Goal: Information Seeking & Learning: Learn about a topic

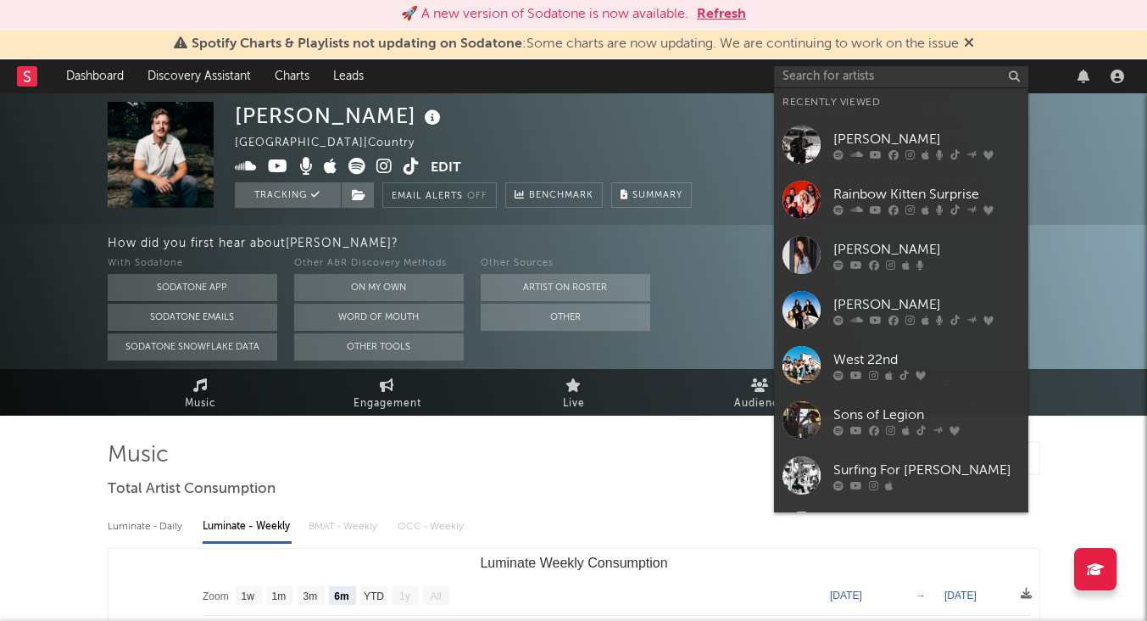
select select "6m"
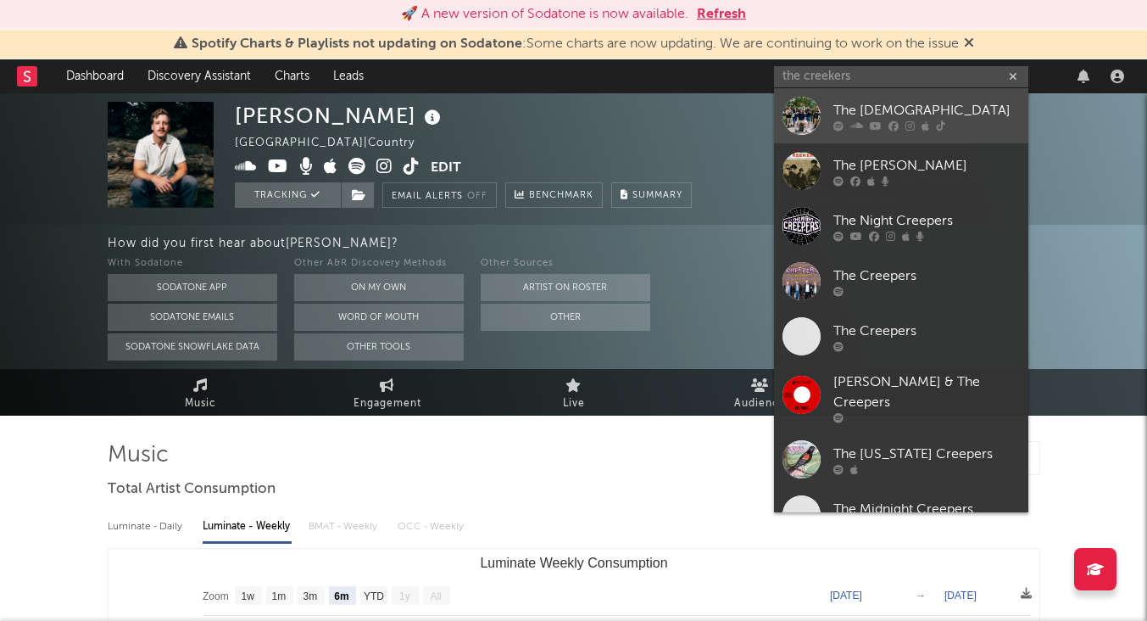
type input "the creekers"
click at [867, 108] on div "The [DEMOGRAPHIC_DATA]" at bounding box center [926, 110] width 187 height 20
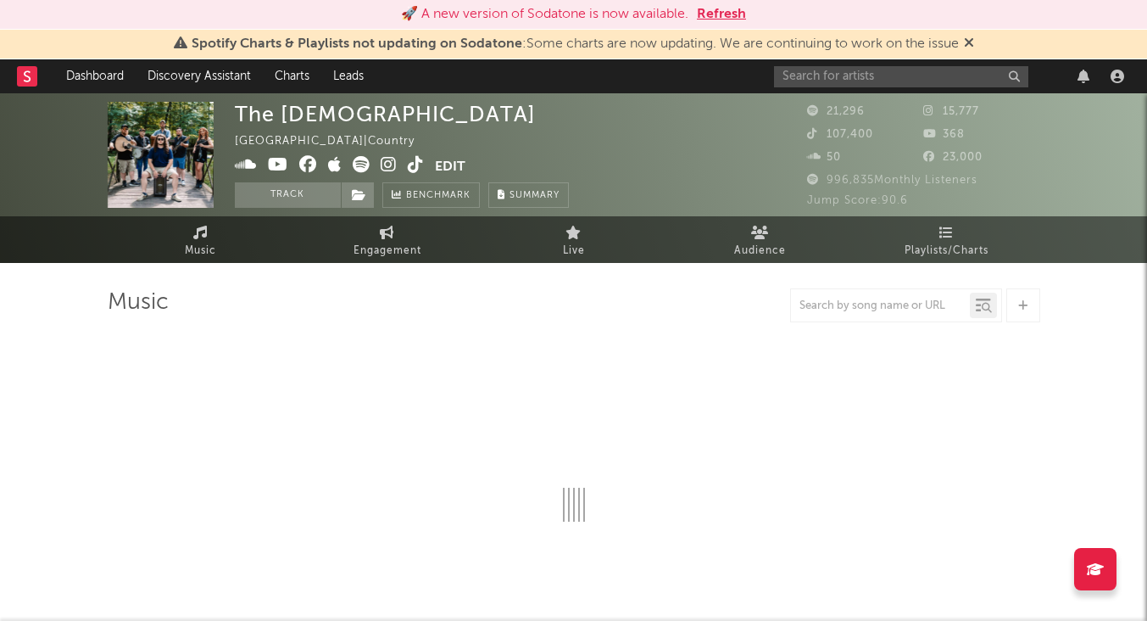
select select "6m"
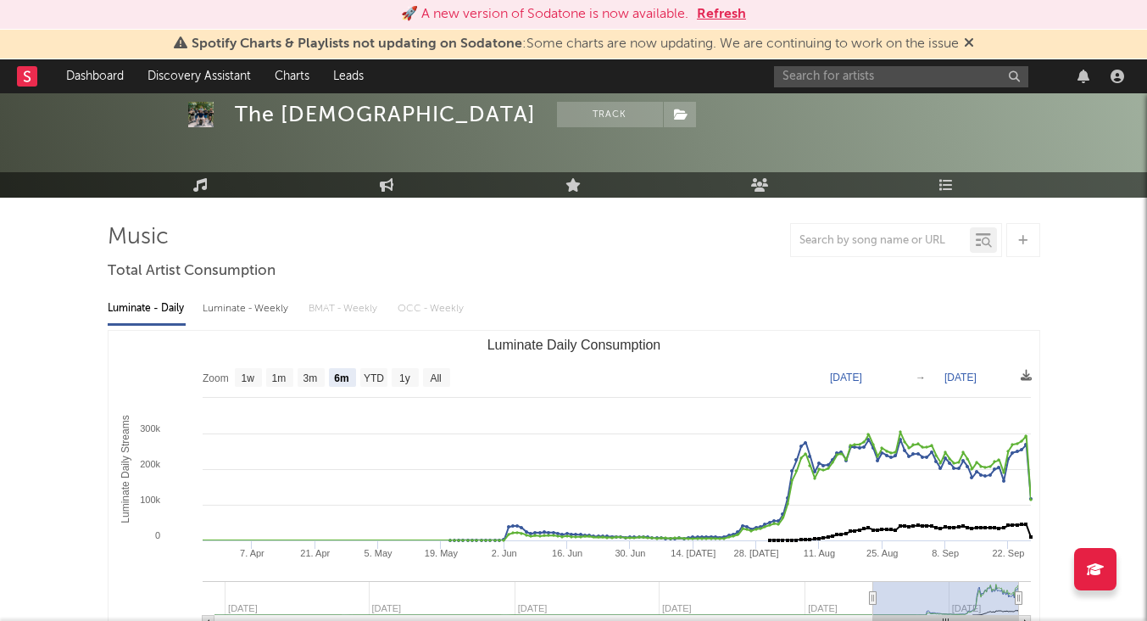
scroll to position [103, 0]
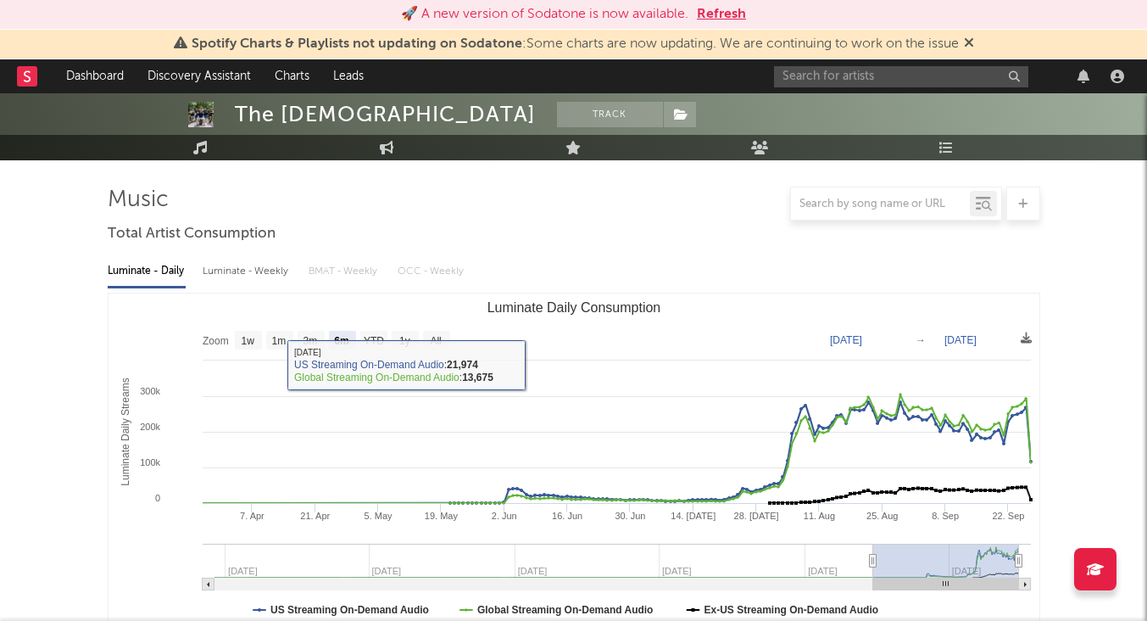
click at [277, 271] on div "Luminate - Weekly" at bounding box center [247, 271] width 89 height 29
select select "1w"
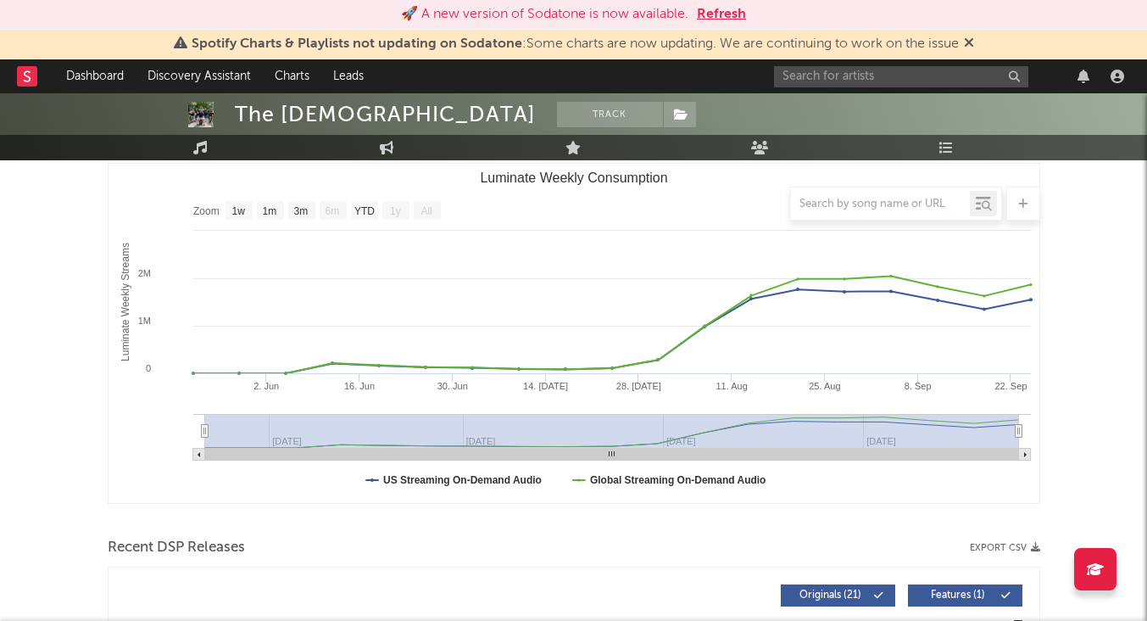
scroll to position [0, 0]
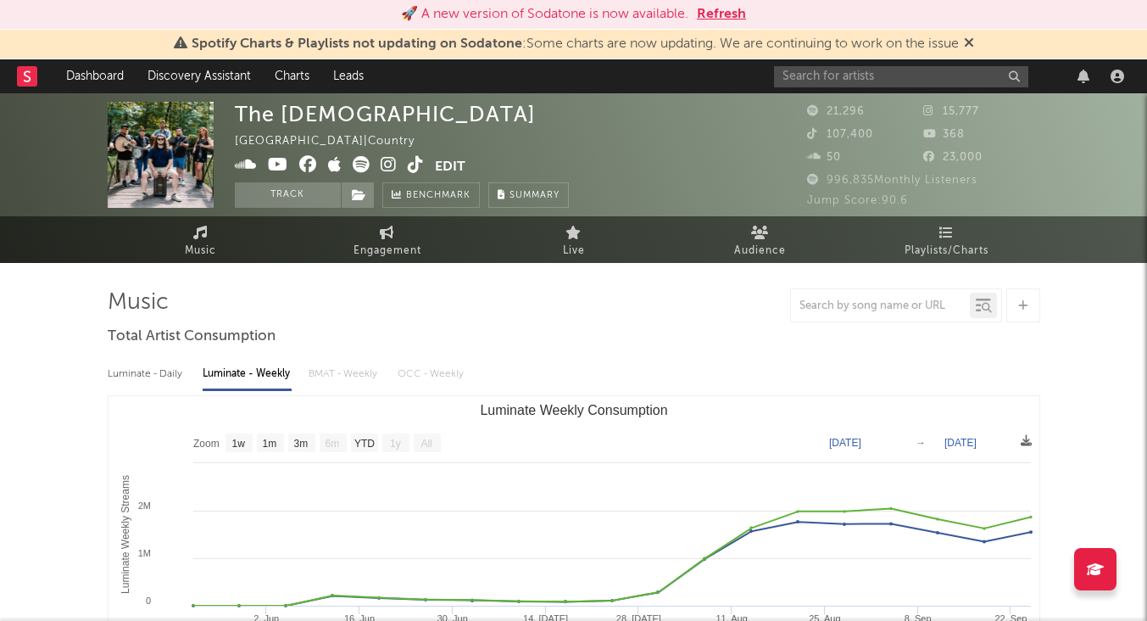
click at [724, 10] on button "Refresh" at bounding box center [721, 14] width 49 height 20
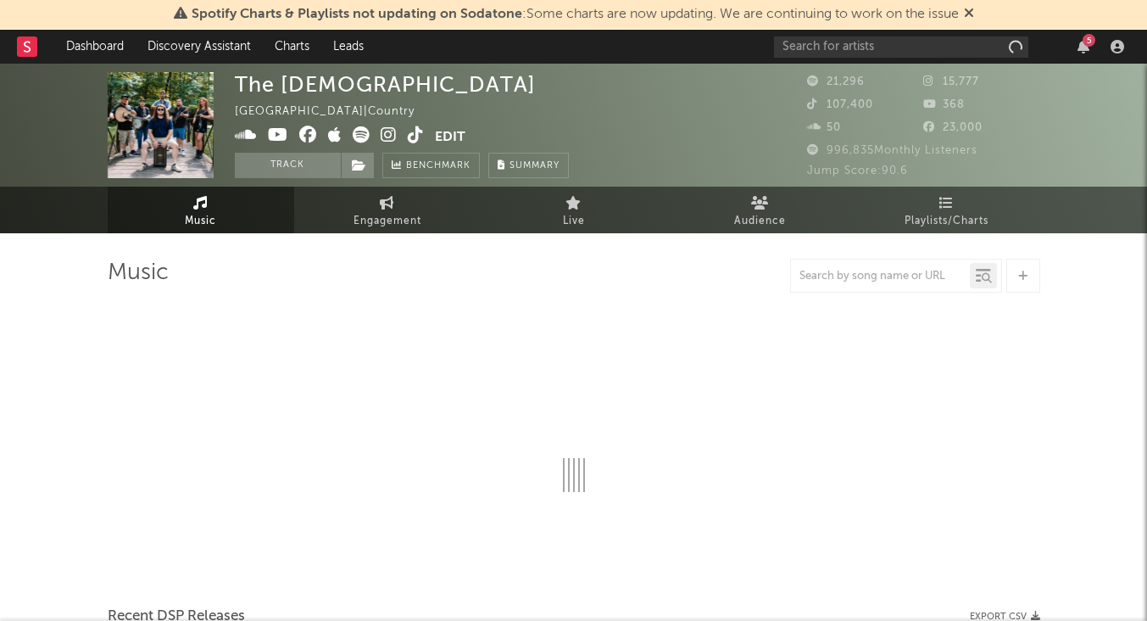
select select "6m"
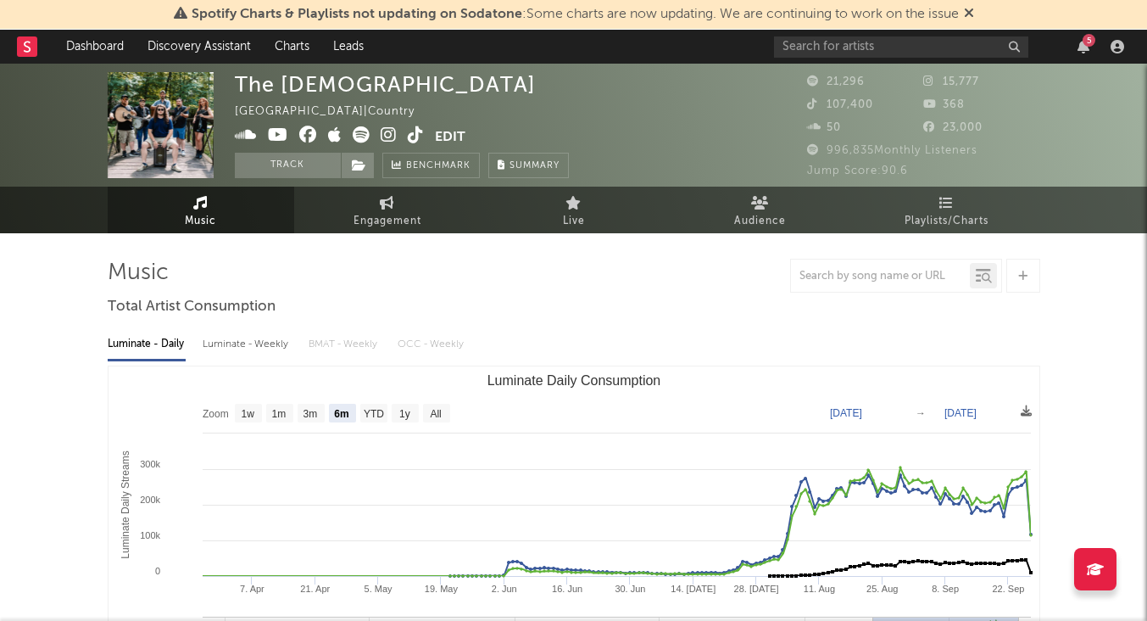
click at [974, 12] on icon at bounding box center [969, 13] width 10 height 14
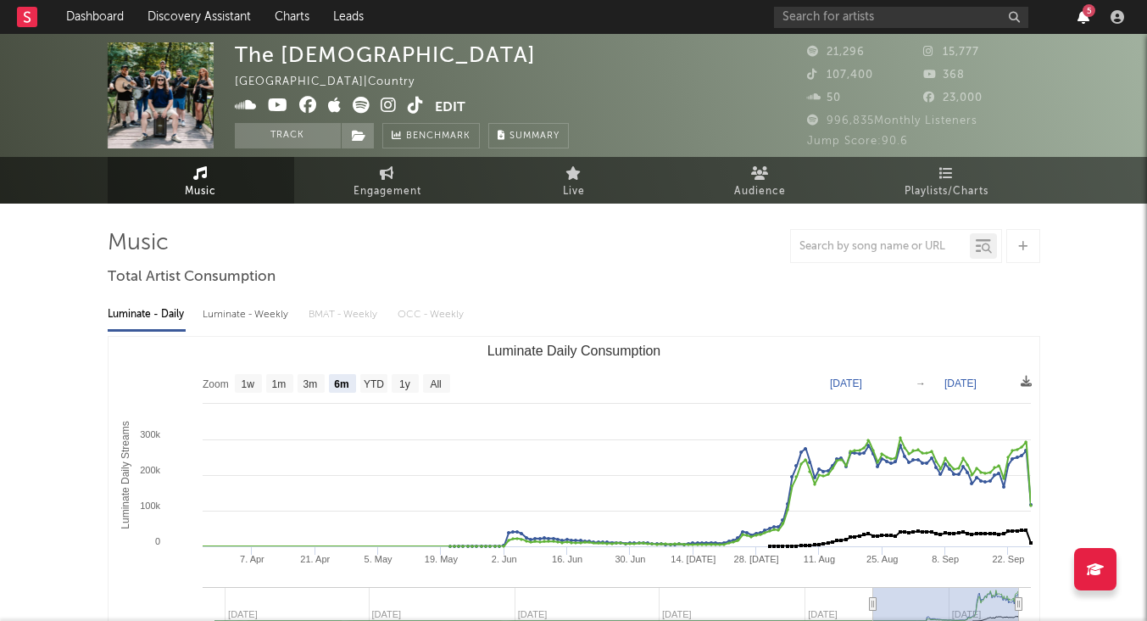
click at [1080, 14] on icon "button" at bounding box center [1084, 17] width 12 height 14
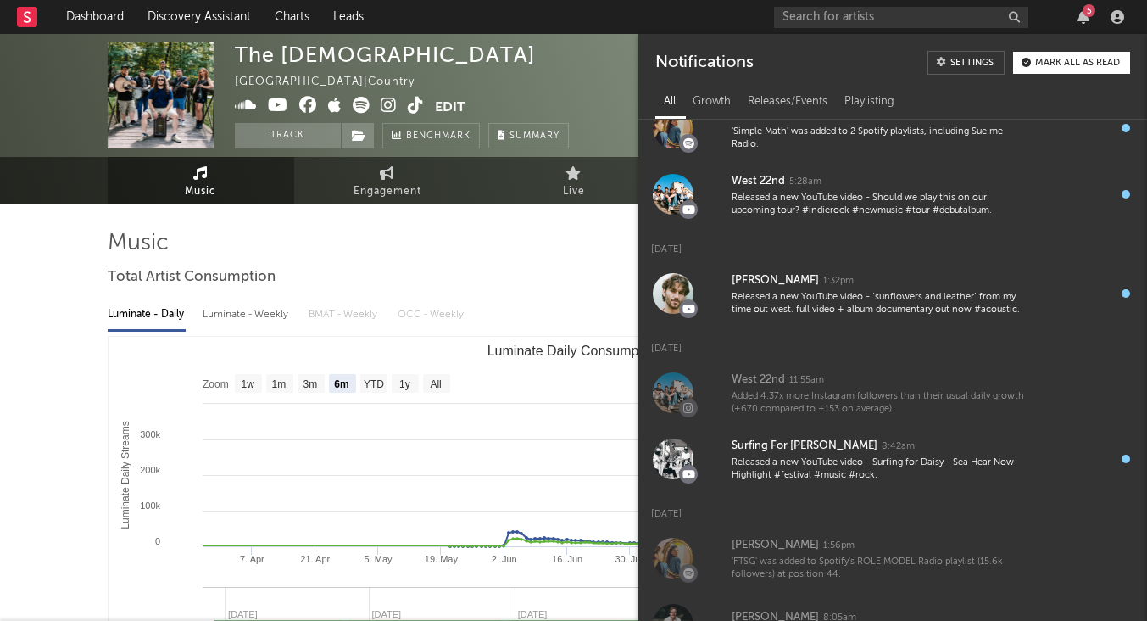
scroll to position [59, 0]
click at [926, 24] on input "text" at bounding box center [901, 17] width 254 height 21
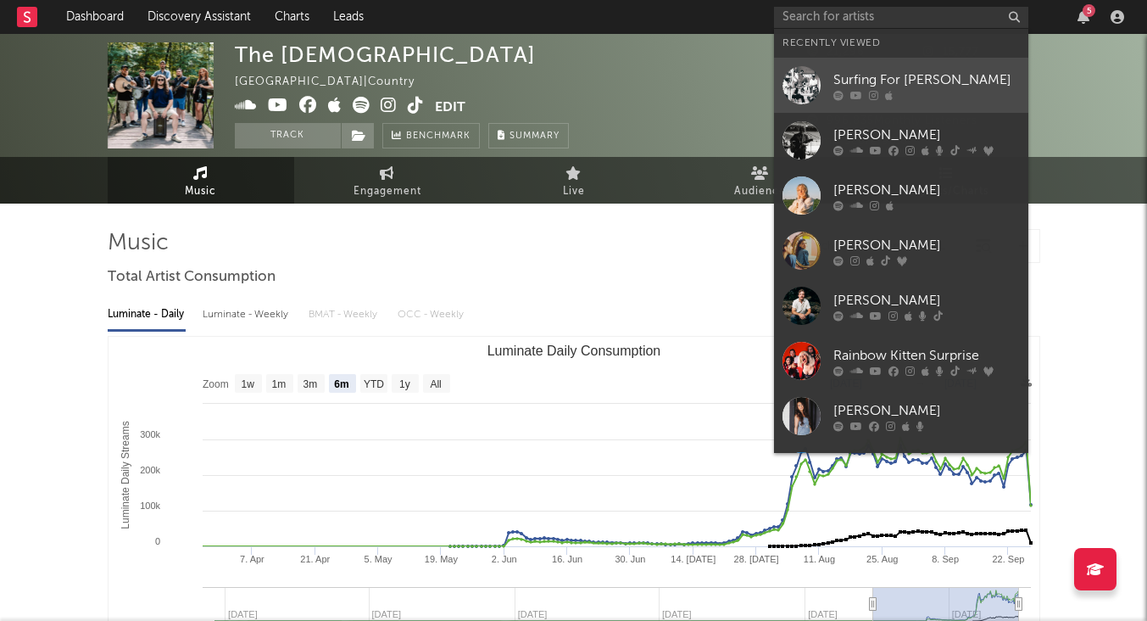
click at [922, 86] on div "Surfing For [PERSON_NAME]" at bounding box center [926, 80] width 187 height 20
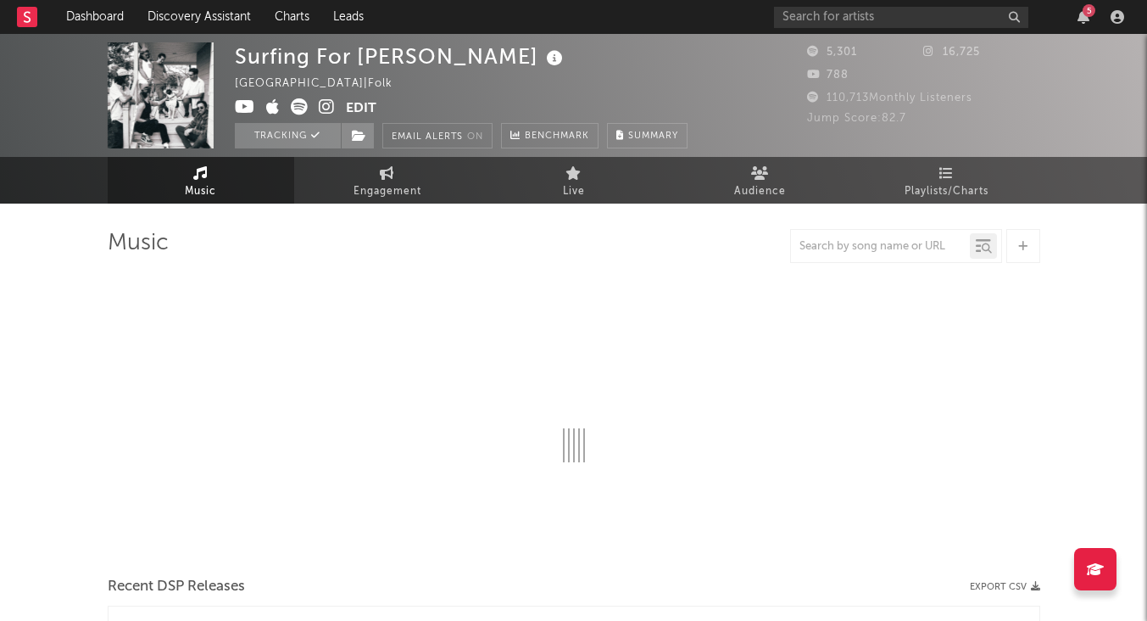
select select "6m"
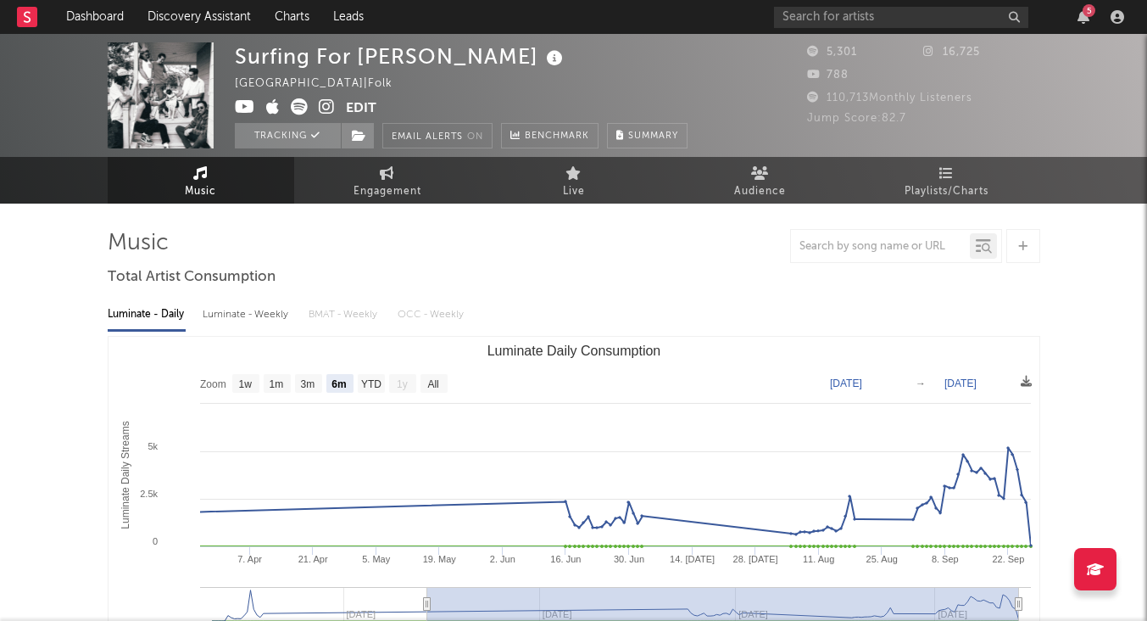
click at [270, 315] on div "Luminate - Weekly" at bounding box center [247, 314] width 89 height 29
select select "6m"
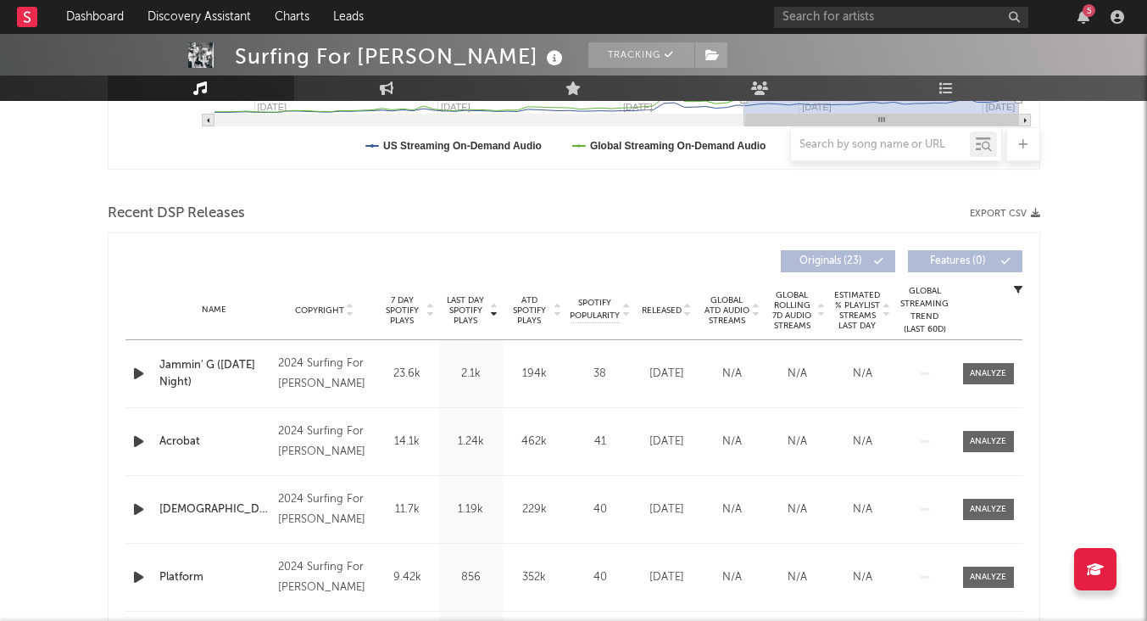
scroll to position [516, 0]
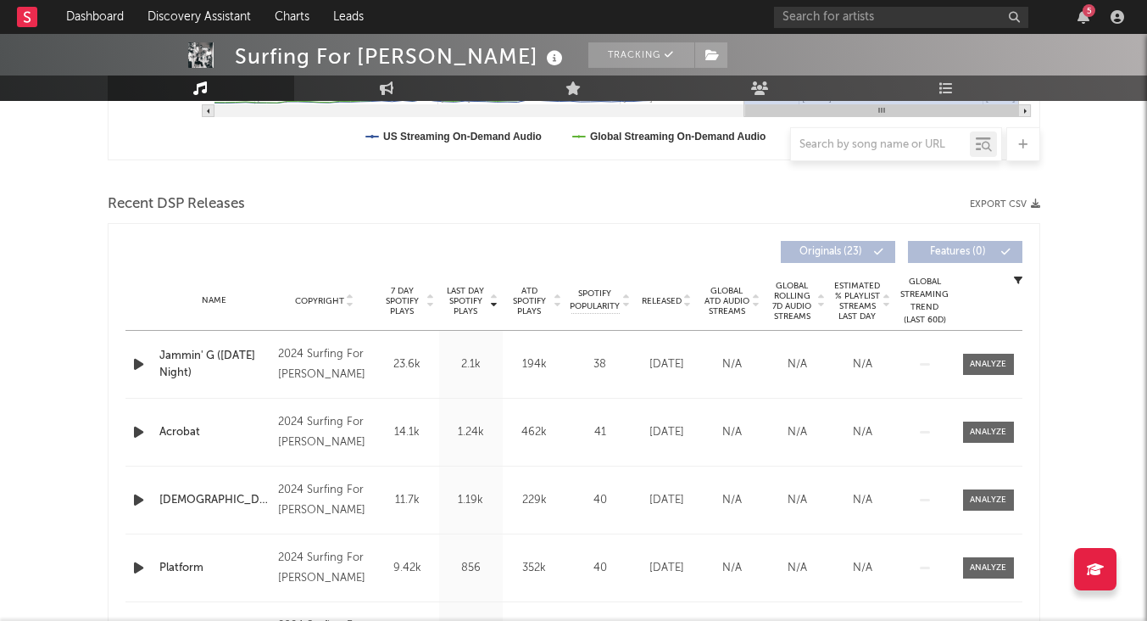
click at [25, 19] on rect at bounding box center [27, 17] width 20 height 20
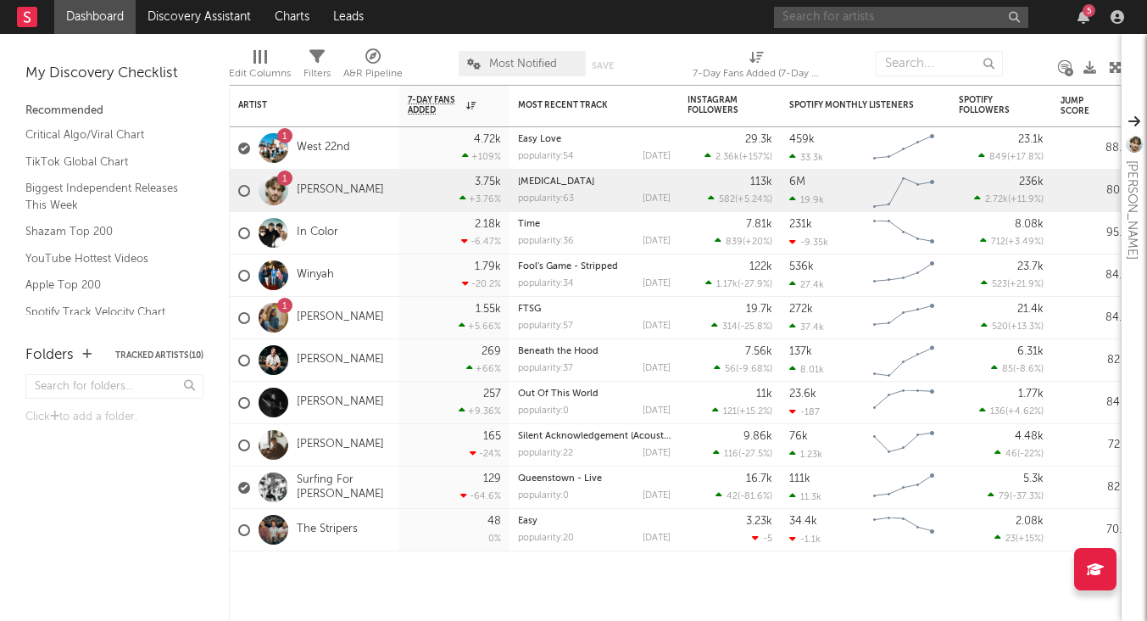
click at [891, 20] on input "text" at bounding box center [901, 17] width 254 height 21
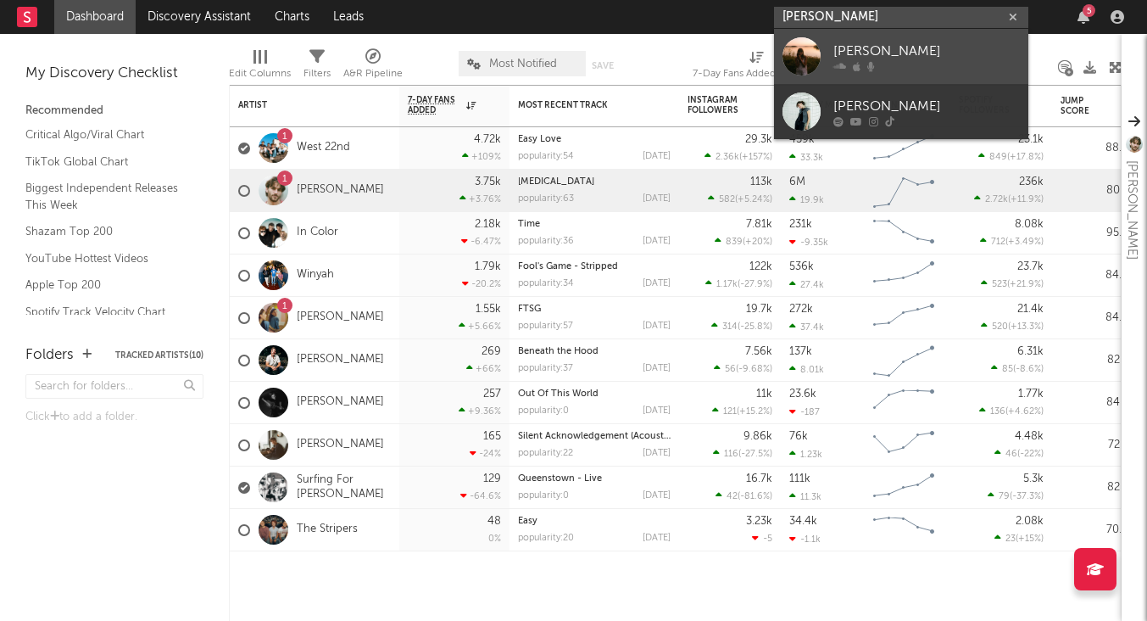
type input "[PERSON_NAME]"
click at [867, 51] on div "[PERSON_NAME]" at bounding box center [926, 51] width 187 height 20
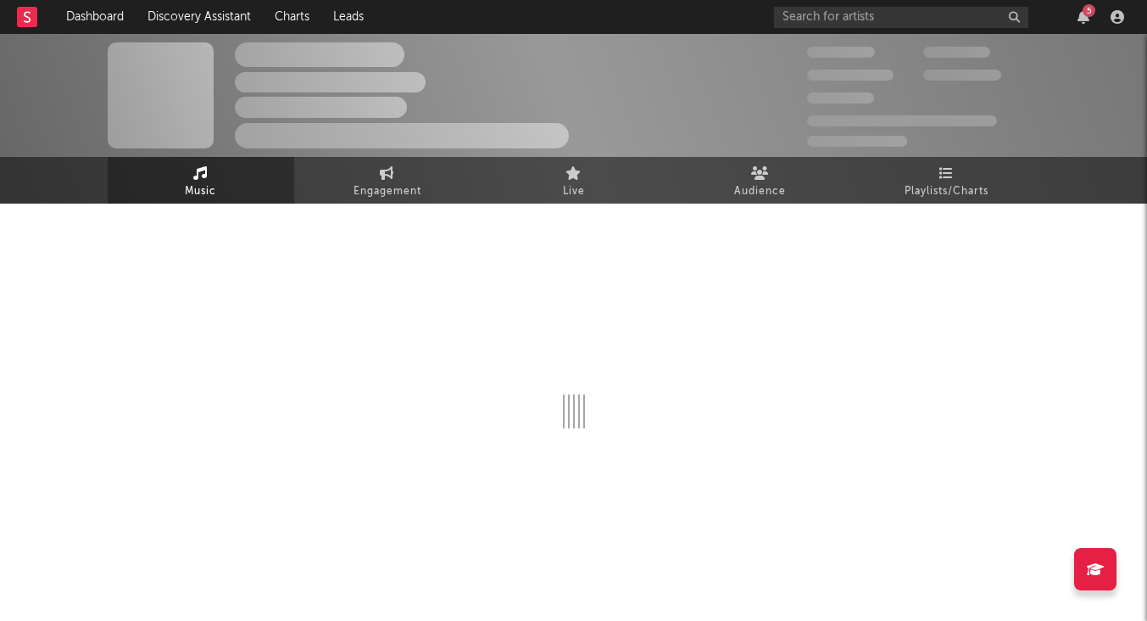
select select "1w"
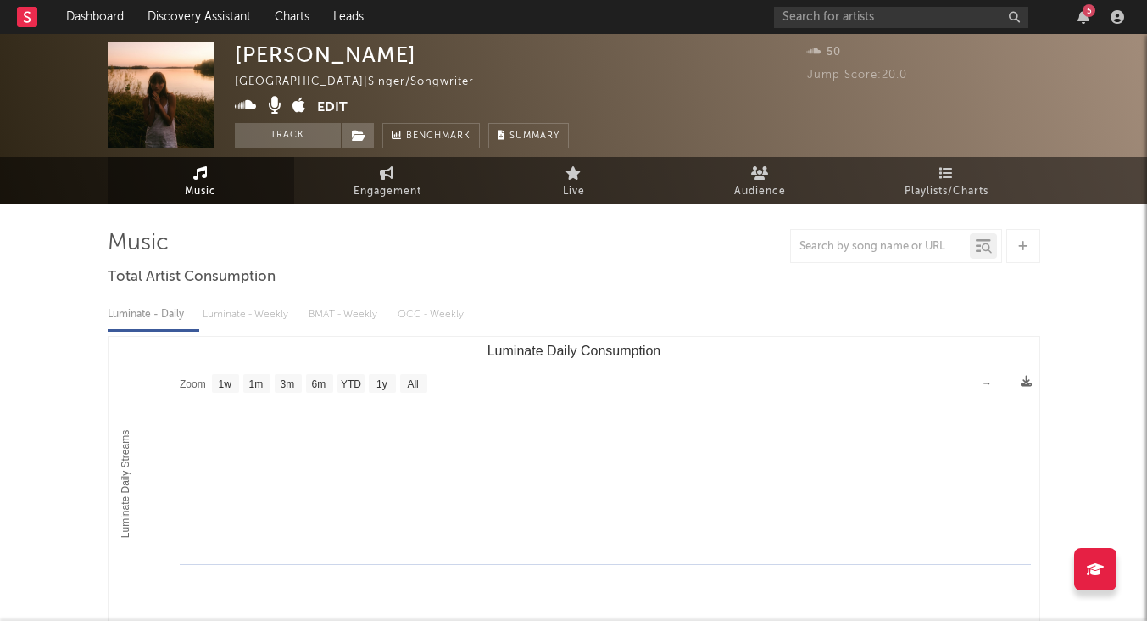
click at [873, 29] on div "5" at bounding box center [952, 17] width 356 height 34
click at [873, 7] on input "text" at bounding box center [901, 17] width 254 height 21
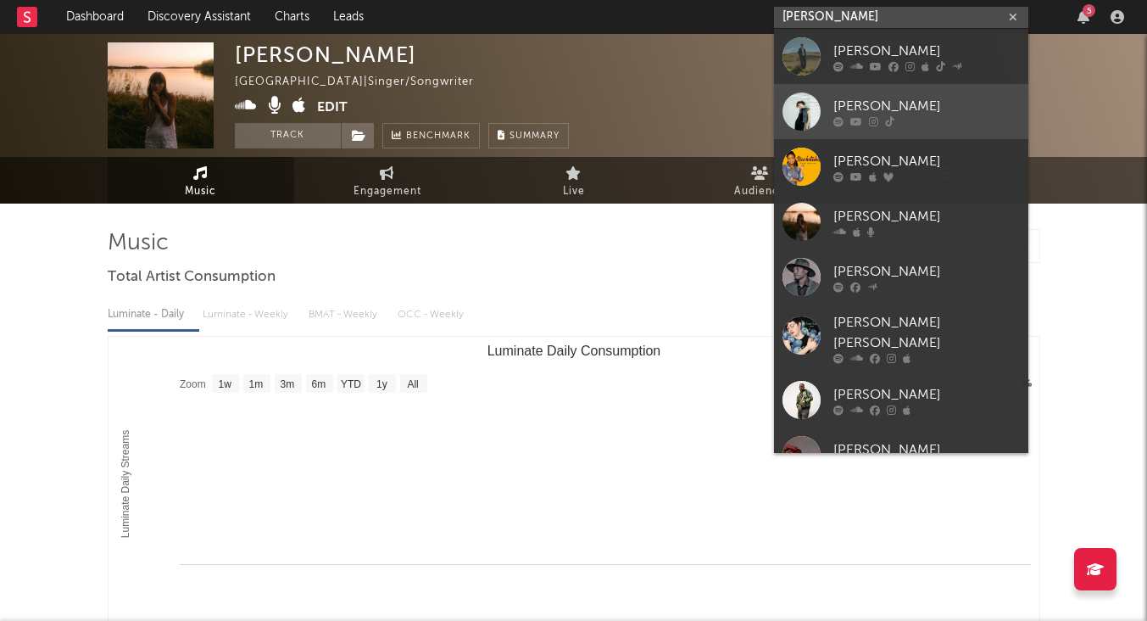
type input "[PERSON_NAME]"
click at [867, 94] on link "[PERSON_NAME]" at bounding box center [901, 111] width 254 height 55
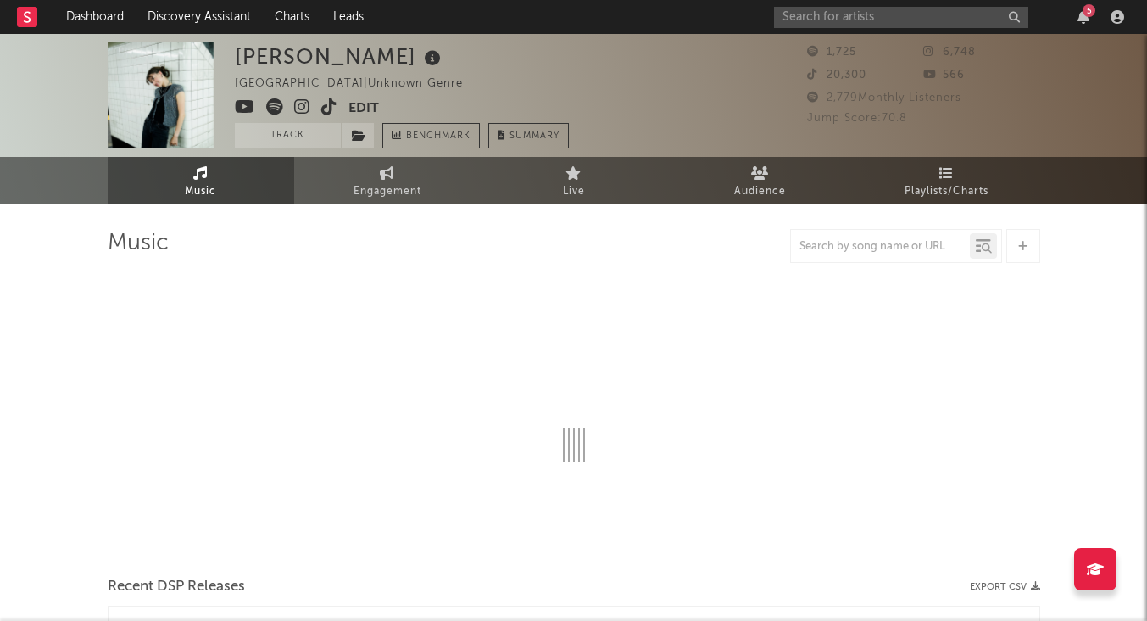
select select "6m"
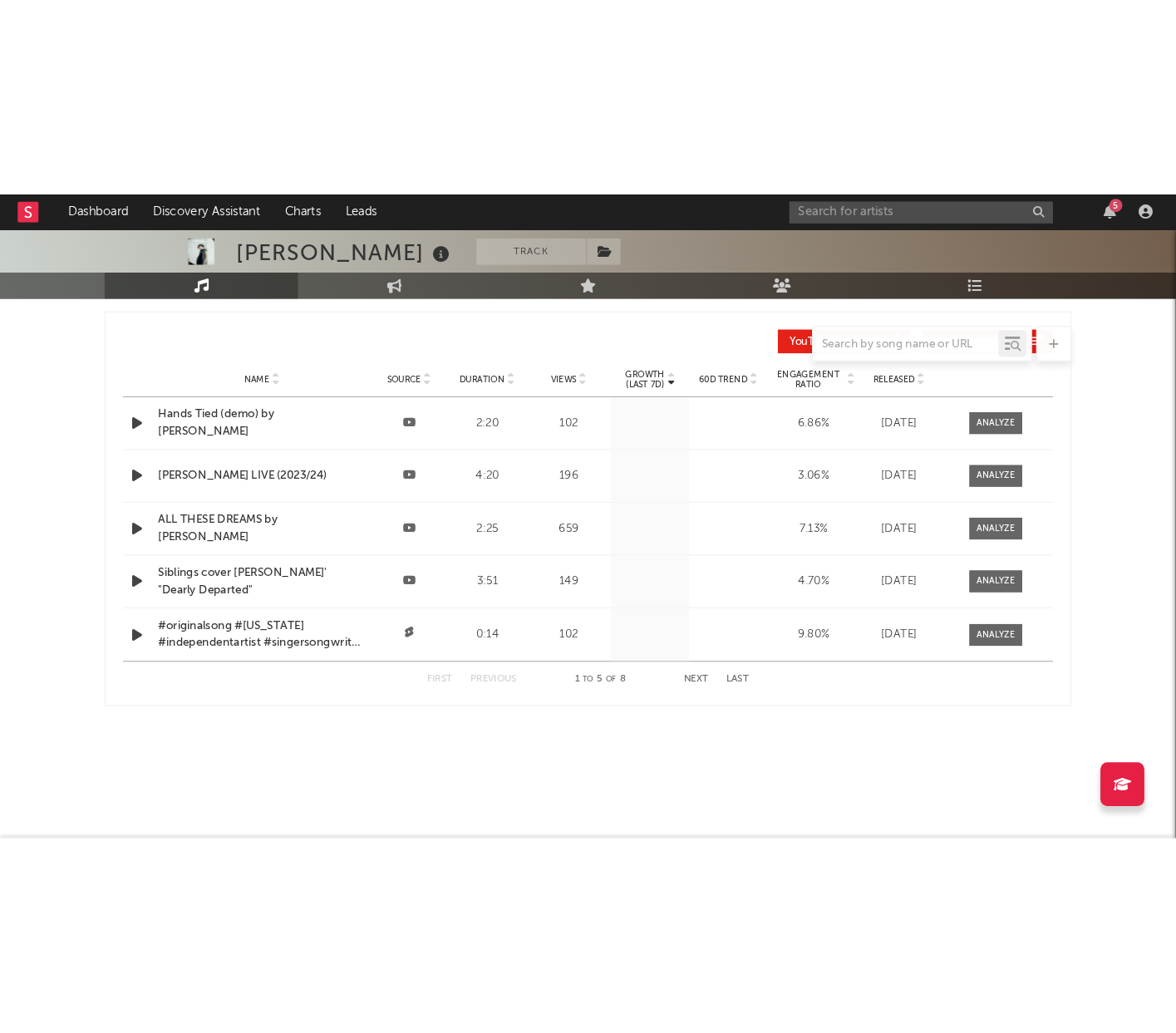
scroll to position [1361, 0]
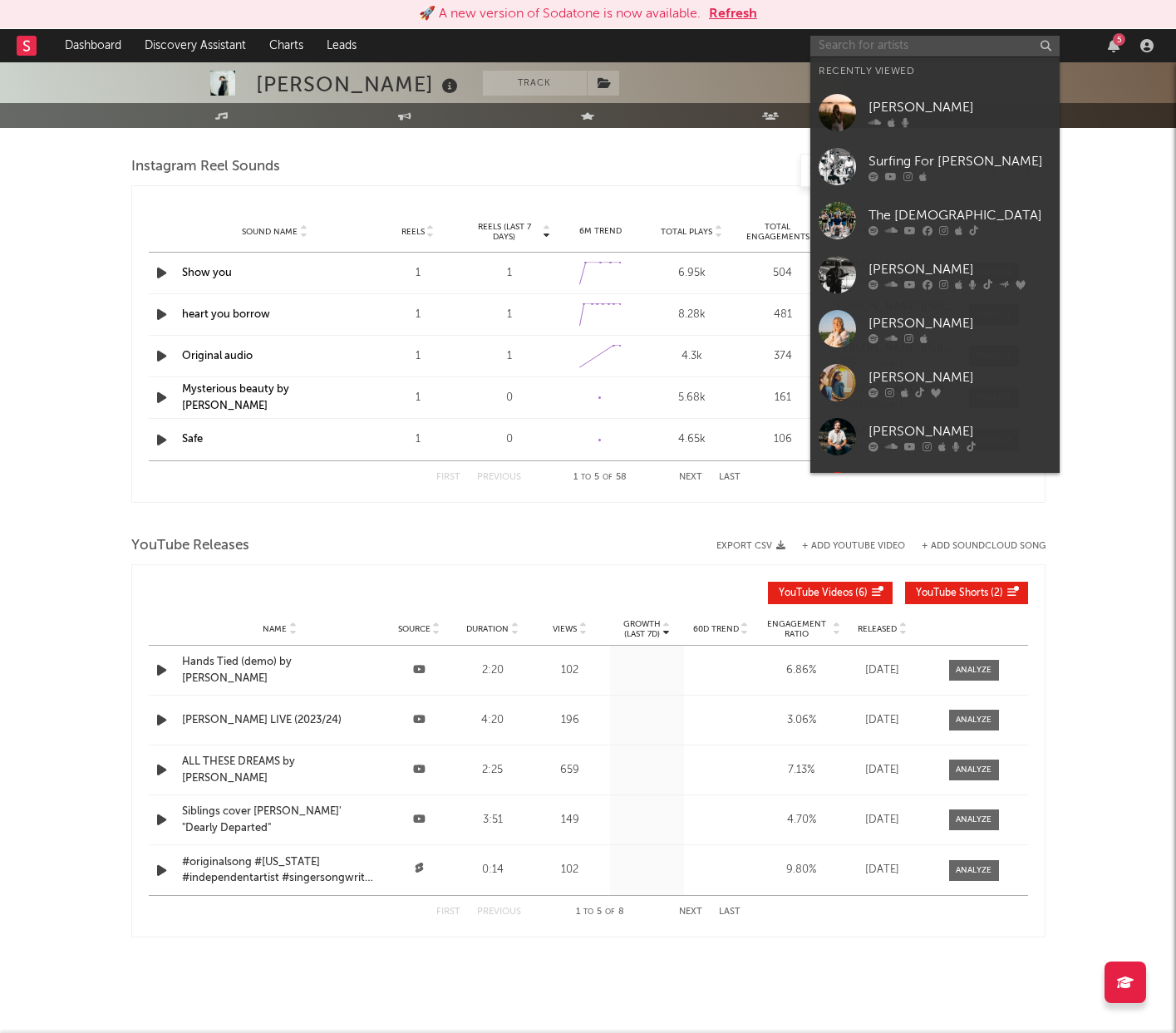
click at [942, 51] on input "text" at bounding box center [935, 45] width 249 height 21
click at [904, 266] on div "[PERSON_NAME]" at bounding box center [959, 270] width 183 height 20
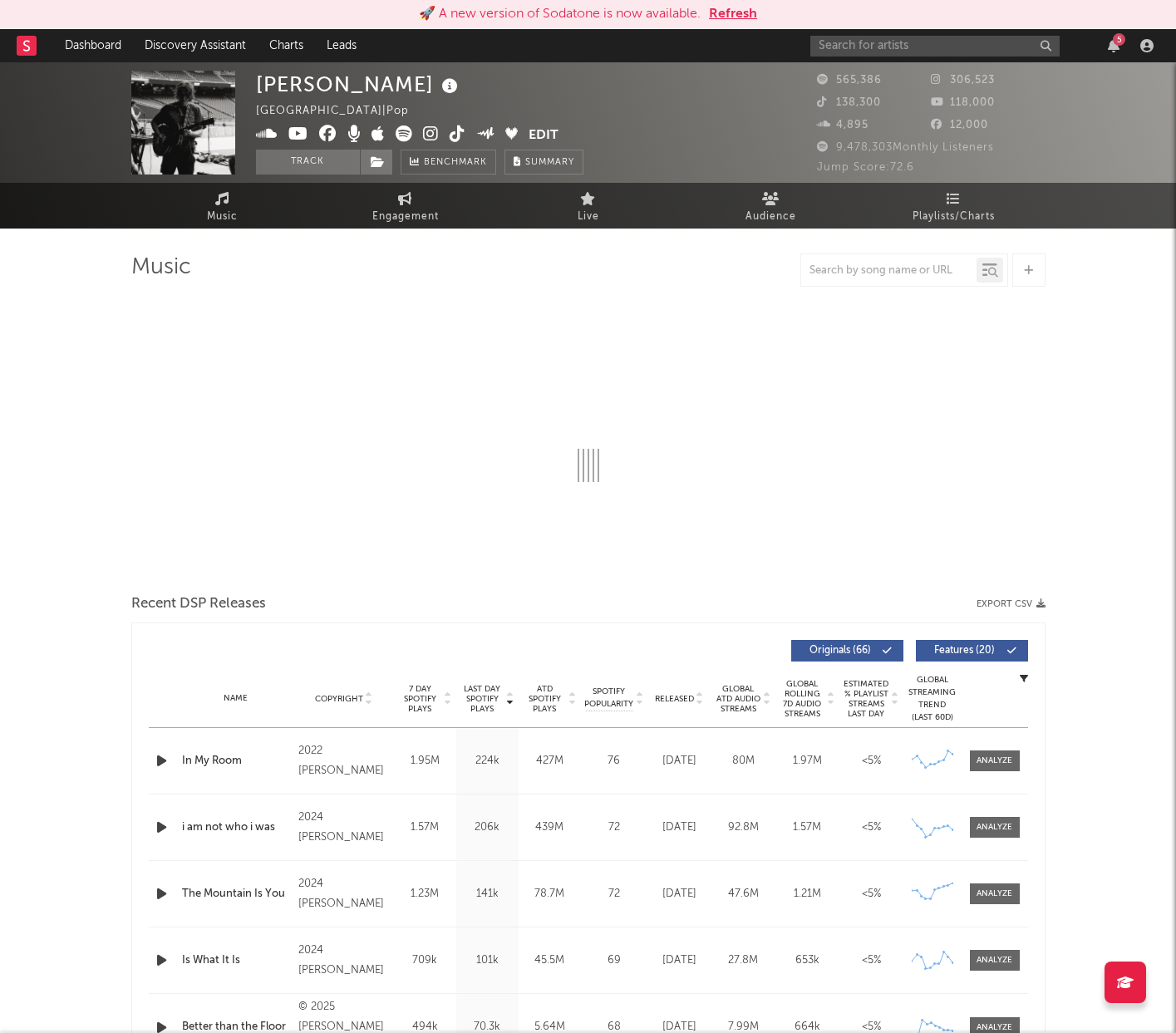
select select "6m"
